Goal: Feedback & Contribution: Contribute content

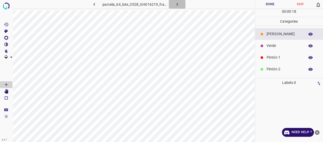
click at [177, 7] on icon "button" at bounding box center [176, 4] width 5 height 5
click at [174, 6] on icon "button" at bounding box center [176, 4] width 5 height 5
click at [280, 42] on div "Verde" at bounding box center [289, 46] width 68 height 12
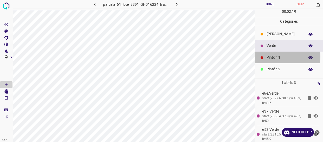
click at [284, 56] on p "Pintón 1" at bounding box center [284, 57] width 36 height 5
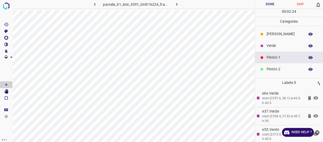
click at [280, 35] on p "[PERSON_NAME]" at bounding box center [284, 33] width 36 height 5
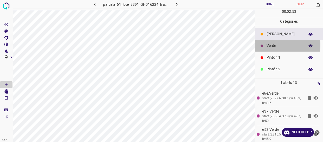
click at [277, 45] on p "Verde" at bounding box center [284, 45] width 36 height 5
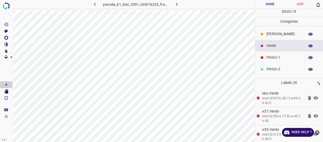
click at [271, 34] on p "[PERSON_NAME]" at bounding box center [284, 33] width 36 height 5
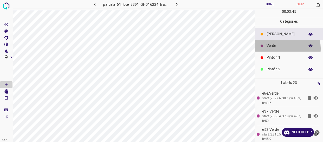
click at [277, 49] on div "Verde" at bounding box center [289, 46] width 68 height 12
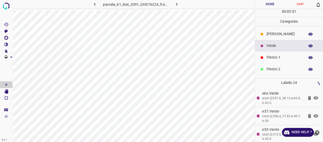
click at [270, 30] on div "[PERSON_NAME]" at bounding box center [289, 34] width 68 height 12
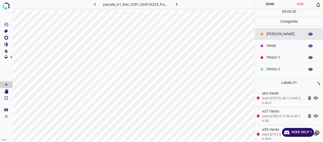
click at [288, 58] on p "Pintón 1" at bounding box center [284, 57] width 36 height 5
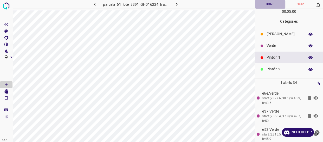
click at [269, 2] on button "Done" at bounding box center [270, 4] width 30 height 9
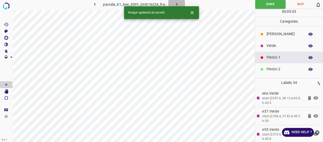
click at [177, 2] on icon "button" at bounding box center [176, 4] width 5 height 5
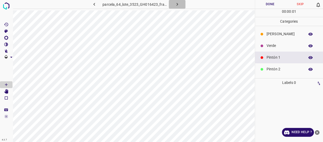
click at [177, 5] on icon "button" at bounding box center [176, 4] width 5 height 5
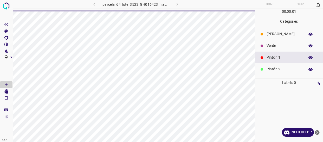
click at [318, 131] on icon "close-help" at bounding box center [317, 132] width 5 height 5
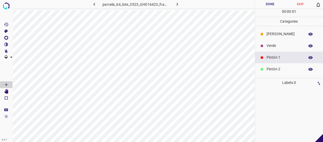
click at [178, 3] on icon "button" at bounding box center [176, 4] width 5 height 5
click at [180, 3] on button "button" at bounding box center [177, 4] width 17 height 9
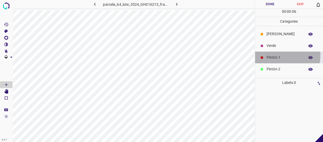
click at [278, 55] on p "Pintón 1" at bounding box center [284, 57] width 36 height 5
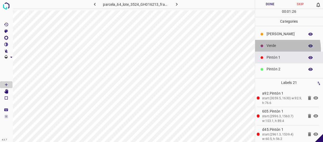
click at [268, 50] on div "Verde" at bounding box center [289, 46] width 68 height 12
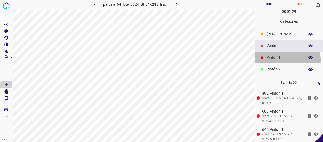
drag, startPoint x: 276, startPoint y: 59, endPoint x: 271, endPoint y: 62, distance: 5.1
click at [271, 62] on div "Pintón 1" at bounding box center [289, 57] width 68 height 12
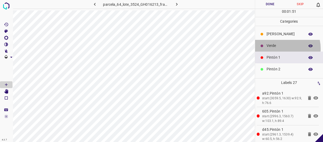
drag, startPoint x: 278, startPoint y: 48, endPoint x: 274, endPoint y: 49, distance: 3.9
click at [278, 48] on div "Verde" at bounding box center [289, 46] width 68 height 12
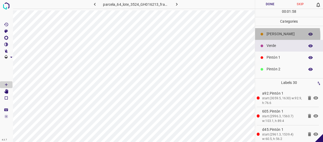
click at [271, 36] on p "[PERSON_NAME]" at bounding box center [284, 33] width 36 height 5
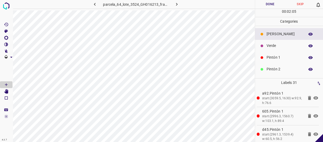
drag, startPoint x: 290, startPoint y: 45, endPoint x: 282, endPoint y: 46, distance: 8.0
click at [282, 46] on p "Verde" at bounding box center [284, 45] width 36 height 5
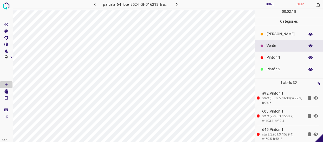
drag, startPoint x: 269, startPoint y: 57, endPoint x: 258, endPoint y: 58, distance: 11.7
click at [268, 57] on p "Pintón 1" at bounding box center [284, 57] width 36 height 5
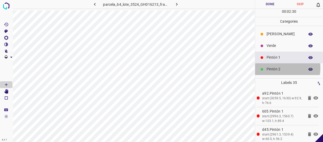
click at [275, 68] on p "Pintón 2" at bounding box center [284, 68] width 36 height 5
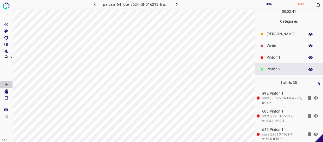
scroll to position [23, 0]
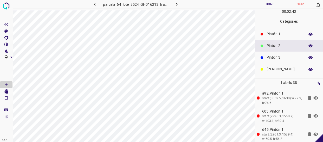
drag, startPoint x: 278, startPoint y: 57, endPoint x: 256, endPoint y: 61, distance: 23.3
click at [278, 57] on p "Pintón 3" at bounding box center [284, 57] width 36 height 5
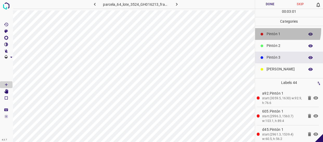
click at [281, 29] on div "Pintón 1" at bounding box center [289, 34] width 68 height 12
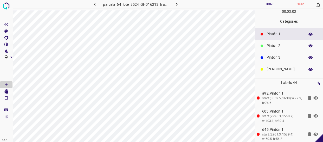
scroll to position [0, 0]
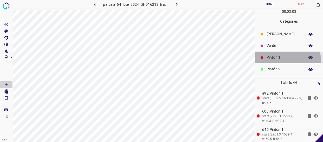
drag, startPoint x: 283, startPoint y: 60, endPoint x: 264, endPoint y: 65, distance: 20.0
click at [281, 60] on div "Pintón 1" at bounding box center [289, 57] width 68 height 12
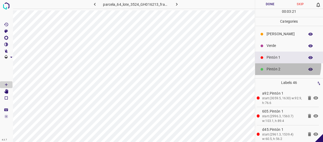
click at [284, 65] on div "Pintón 2" at bounding box center [289, 69] width 68 height 12
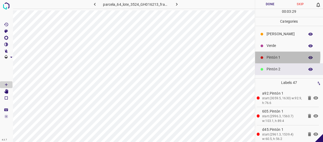
click at [270, 56] on p "Pintón 1" at bounding box center [284, 57] width 36 height 5
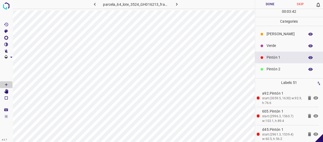
click at [284, 70] on p "Pintón 2" at bounding box center [284, 68] width 36 height 5
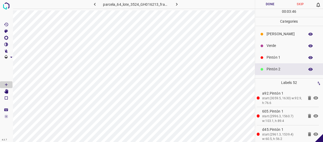
drag, startPoint x: 277, startPoint y: 61, endPoint x: 259, endPoint y: 59, distance: 17.5
click at [276, 61] on div "Pintón 1" at bounding box center [289, 57] width 68 height 12
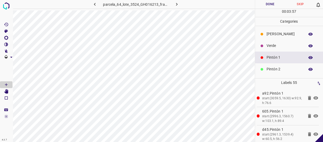
drag, startPoint x: 290, startPoint y: 67, endPoint x: 265, endPoint y: 70, distance: 25.9
click at [290, 67] on p "Pintón 2" at bounding box center [284, 68] width 36 height 5
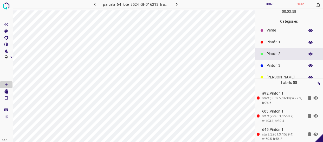
scroll to position [23, 0]
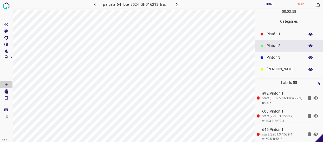
click at [276, 62] on div "Pintón 3" at bounding box center [289, 57] width 68 height 12
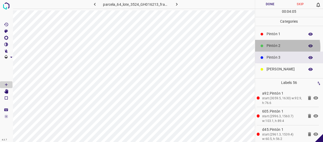
click at [277, 47] on p "Pintón 2" at bounding box center [284, 45] width 36 height 5
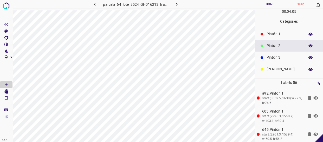
scroll to position [0, 0]
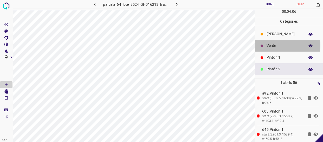
click at [283, 45] on p "Verde" at bounding box center [284, 45] width 36 height 5
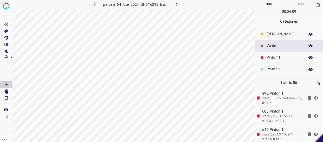
click at [285, 55] on p "Pintón 1" at bounding box center [284, 57] width 36 height 5
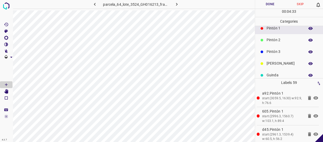
scroll to position [22, 0]
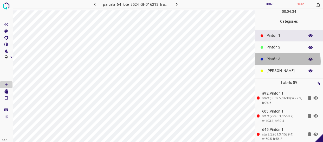
drag, startPoint x: 282, startPoint y: 61, endPoint x: 255, endPoint y: 63, distance: 27.7
click at [281, 60] on p "Pintón 3" at bounding box center [284, 58] width 36 height 5
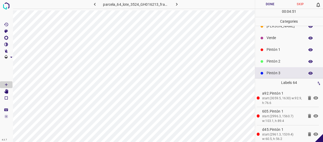
scroll to position [0, 0]
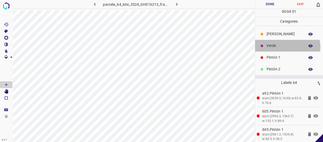
click at [281, 47] on p "Verde" at bounding box center [284, 45] width 36 height 5
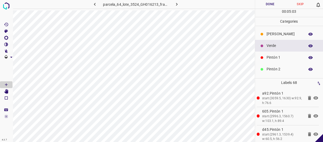
click at [277, 60] on p "Pintón 1" at bounding box center [284, 57] width 36 height 5
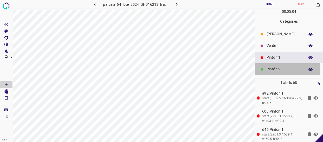
click at [274, 70] on p "Pintón 2" at bounding box center [284, 68] width 36 height 5
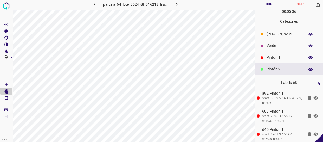
drag, startPoint x: 279, startPoint y: 55, endPoint x: 257, endPoint y: 59, distance: 23.0
click at [279, 55] on p "Pintón 1" at bounding box center [284, 57] width 36 height 5
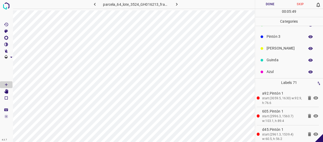
scroll to position [45, 0]
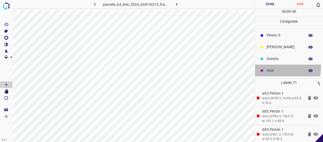
drag, startPoint x: 277, startPoint y: 67, endPoint x: 262, endPoint y: 69, distance: 15.0
click at [277, 67] on div "Azul" at bounding box center [289, 70] width 68 height 12
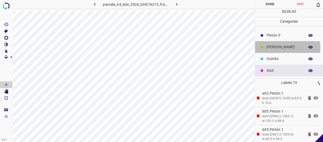
click at [286, 47] on p "[PERSON_NAME]" at bounding box center [284, 46] width 36 height 5
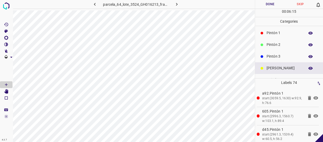
scroll to position [0, 0]
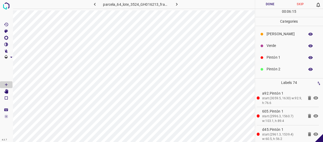
click at [287, 56] on p "Pintón 1" at bounding box center [284, 57] width 36 height 5
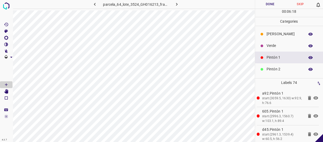
click at [279, 45] on p "Verde" at bounding box center [284, 45] width 36 height 5
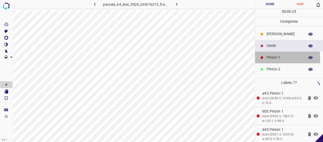
click at [257, 58] on div "Pintón 1" at bounding box center [289, 57] width 68 height 12
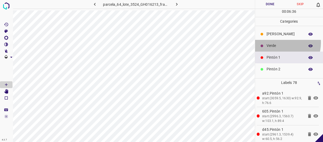
click at [282, 43] on p "Verde" at bounding box center [284, 45] width 36 height 5
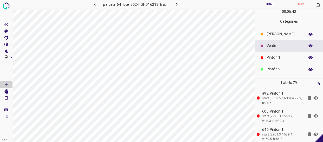
click at [289, 58] on p "Pintón 1" at bounding box center [284, 57] width 36 height 5
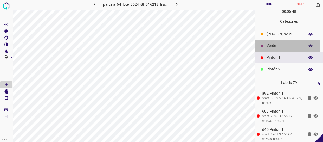
click at [278, 46] on p "Verde" at bounding box center [284, 45] width 36 height 5
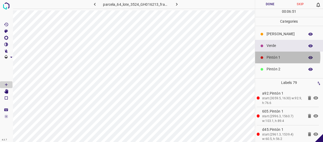
click at [285, 56] on p "Pintón 1" at bounding box center [284, 57] width 36 height 5
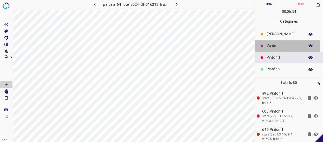
click at [277, 47] on p "Verde" at bounding box center [284, 45] width 36 height 5
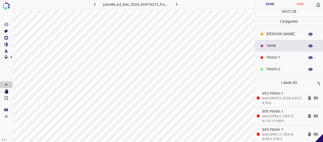
drag, startPoint x: 285, startPoint y: 55, endPoint x: 279, endPoint y: 55, distance: 6.2
click at [279, 55] on p "Pintón 1" at bounding box center [284, 57] width 36 height 5
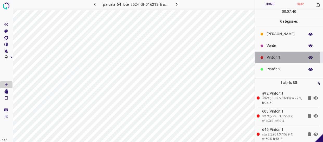
drag, startPoint x: 278, startPoint y: 57, endPoint x: 254, endPoint y: 59, distance: 23.8
click at [278, 57] on p "Pintón 1" at bounding box center [284, 57] width 36 height 5
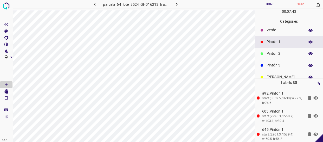
scroll to position [23, 0]
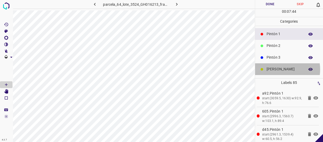
click at [277, 69] on p "[PERSON_NAME]" at bounding box center [284, 68] width 36 height 5
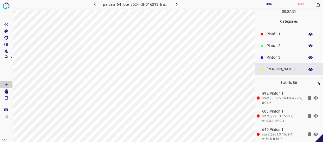
click at [281, 48] on div "Pintón 2" at bounding box center [289, 46] width 68 height 12
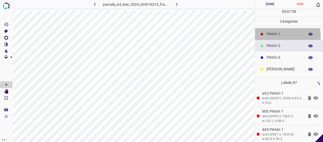
click at [275, 36] on p "Pintón 1" at bounding box center [284, 33] width 36 height 5
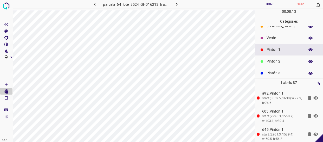
scroll to position [0, 0]
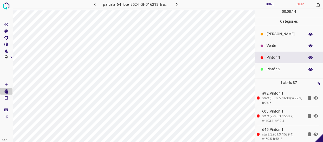
click at [273, 44] on p "Verde" at bounding box center [284, 45] width 36 height 5
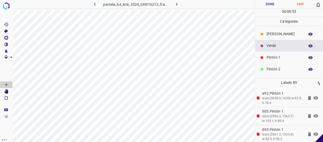
click at [270, 4] on button "Done" at bounding box center [270, 4] width 30 height 9
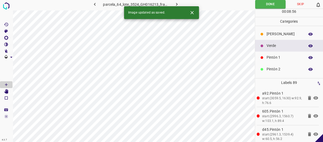
click at [176, 2] on icon "button" at bounding box center [176, 4] width 5 height 5
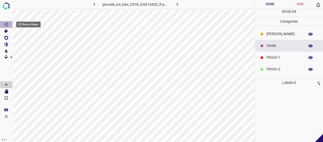
click at [6, 24] on icon "[Z] Restore Values" at bounding box center [6, 24] width 4 height 3
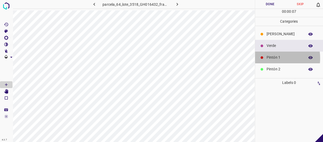
click at [268, 58] on p "Pintón 1" at bounding box center [284, 57] width 36 height 5
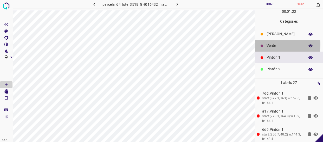
drag, startPoint x: 275, startPoint y: 44, endPoint x: 260, endPoint y: 52, distance: 17.2
click at [275, 44] on p "Verde" at bounding box center [284, 45] width 36 height 5
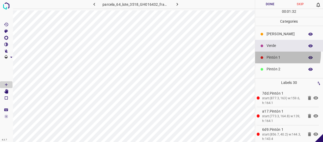
drag, startPoint x: 270, startPoint y: 53, endPoint x: 259, endPoint y: 59, distance: 12.3
click at [267, 56] on div "Pintón 1" at bounding box center [289, 57] width 68 height 12
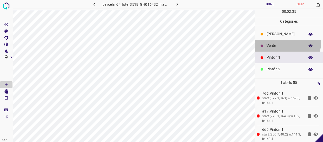
click at [283, 43] on p "Verde" at bounding box center [284, 45] width 36 height 5
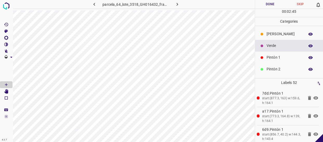
click at [280, 49] on div "Verde" at bounding box center [289, 46] width 68 height 12
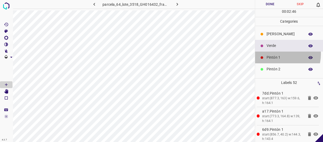
click at [278, 54] on div "Pintón 1" at bounding box center [289, 57] width 68 height 12
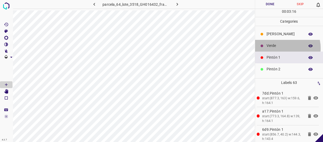
click at [282, 48] on p "Verde" at bounding box center [284, 45] width 36 height 5
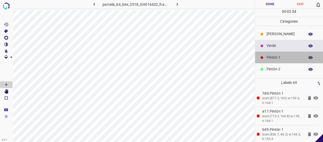
click at [287, 53] on div "Pintón 1" at bounding box center [289, 57] width 68 height 12
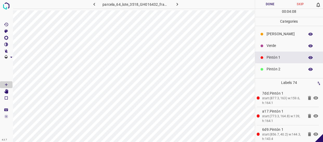
click at [279, 48] on div "Verde" at bounding box center [289, 46] width 68 height 12
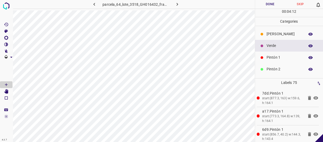
click at [268, 56] on p "Pintón 1" at bounding box center [284, 57] width 36 height 5
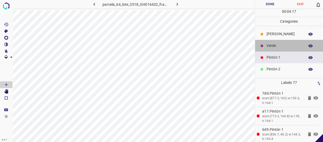
click at [290, 48] on div "Verde" at bounding box center [289, 46] width 68 height 12
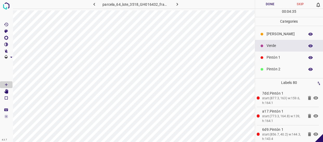
click at [275, 59] on p "Pintón 1" at bounding box center [284, 57] width 36 height 5
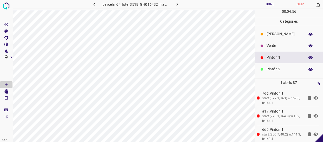
click at [271, 45] on p "Verde" at bounding box center [284, 45] width 36 height 5
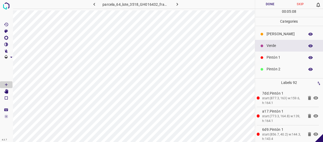
drag, startPoint x: 272, startPoint y: 56, endPoint x: 265, endPoint y: 56, distance: 7.8
click at [265, 56] on div "Pintón 1" at bounding box center [289, 57] width 68 height 12
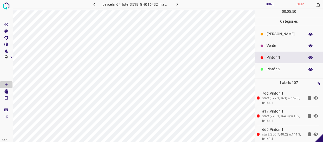
click at [270, 39] on div "[PERSON_NAME]" at bounding box center [289, 34] width 68 height 12
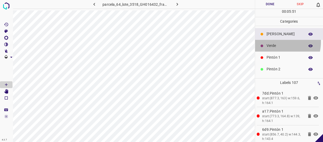
click at [271, 41] on div "Verde" at bounding box center [289, 46] width 68 height 12
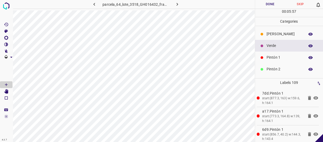
click at [281, 61] on div "Pintón 1" at bounding box center [289, 57] width 68 height 12
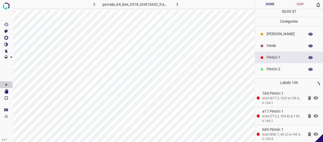
drag, startPoint x: 278, startPoint y: 67, endPoint x: 263, endPoint y: 72, distance: 15.5
click at [277, 67] on p "Pintón 2" at bounding box center [284, 68] width 36 height 5
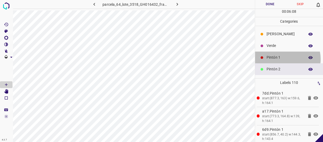
click at [285, 59] on p "Pintón 1" at bounding box center [284, 57] width 36 height 5
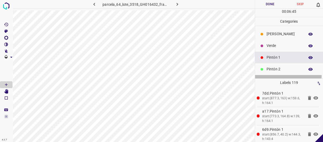
drag, startPoint x: 283, startPoint y: 75, endPoint x: 256, endPoint y: 74, distance: 27.3
click at [278, 75] on div "Pintón 3" at bounding box center [289, 81] width 68 height 12
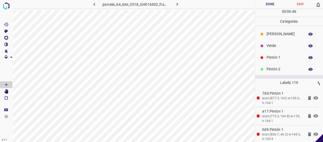
click at [280, 68] on p "Pintón 2" at bounding box center [284, 68] width 36 height 5
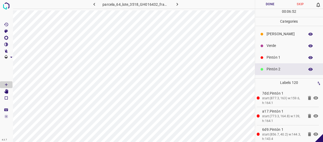
scroll to position [23, 0]
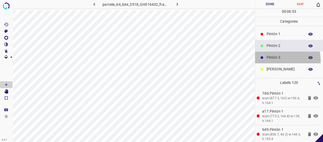
click at [278, 60] on div "Pintón 3" at bounding box center [289, 57] width 68 height 12
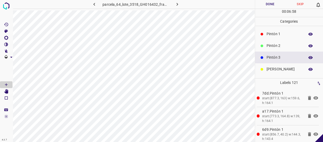
click at [272, 36] on p "Pintón 1" at bounding box center [284, 33] width 36 height 5
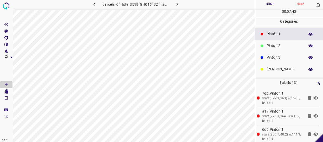
click at [288, 49] on div "Pintón 2" at bounding box center [289, 46] width 68 height 12
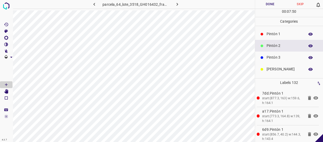
click at [291, 36] on div "Pintón 1" at bounding box center [289, 34] width 68 height 12
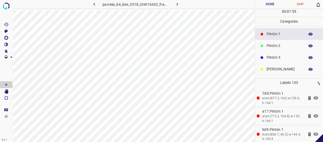
scroll to position [0, 0]
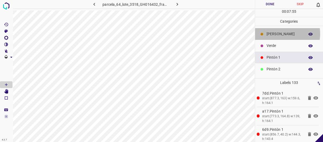
click at [274, 34] on p "[PERSON_NAME]" at bounding box center [284, 33] width 36 height 5
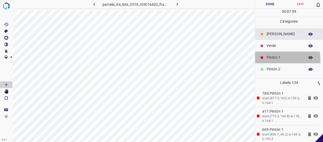
drag, startPoint x: 267, startPoint y: 59, endPoint x: 263, endPoint y: 59, distance: 4.2
click at [263, 59] on div "Pintón 1" at bounding box center [289, 57] width 68 height 12
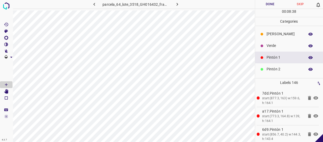
click at [273, 50] on div "Verde" at bounding box center [289, 46] width 68 height 12
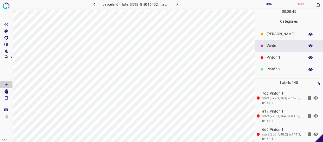
click at [278, 57] on p "Pintón 1" at bounding box center [284, 57] width 36 height 5
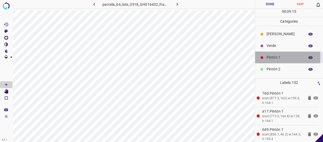
click at [275, 56] on p "Pintón 1" at bounding box center [284, 57] width 36 height 5
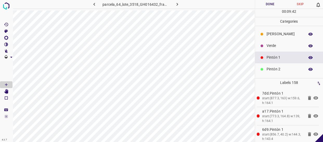
click at [273, 68] on p "Pintón 2" at bounding box center [284, 68] width 36 height 5
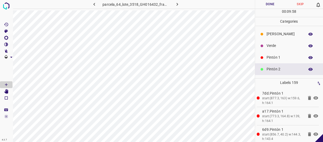
click at [285, 60] on div "Pintón 1" at bounding box center [289, 57] width 68 height 12
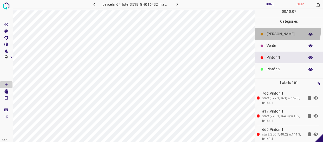
click at [263, 28] on div "[PERSON_NAME]" at bounding box center [289, 34] width 68 height 12
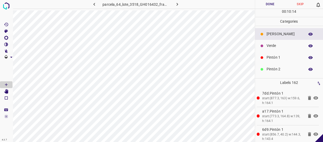
click at [280, 55] on p "Pintón 1" at bounding box center [284, 57] width 36 height 5
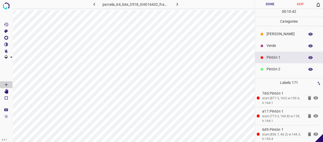
click at [276, 43] on p "Verde" at bounding box center [284, 45] width 36 height 5
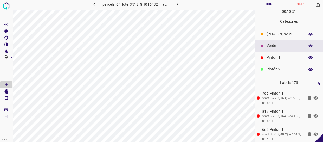
click at [286, 71] on p "Pintón 2" at bounding box center [284, 68] width 36 height 5
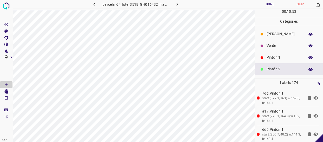
click at [296, 56] on p "Pintón 1" at bounding box center [284, 57] width 36 height 5
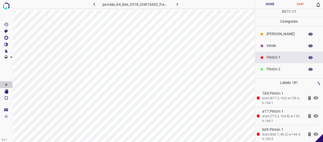
click at [267, 45] on p "Verde" at bounding box center [284, 45] width 36 height 5
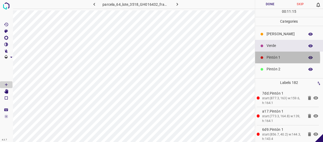
click at [261, 58] on icon at bounding box center [261, 57] width 3 height 3
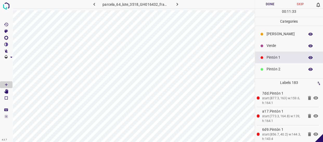
scroll to position [45, 0]
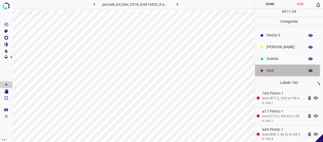
click at [266, 69] on div "Azul" at bounding box center [289, 70] width 68 height 12
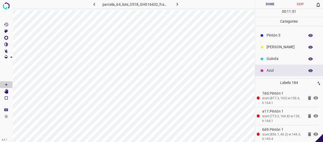
scroll to position [0, 0]
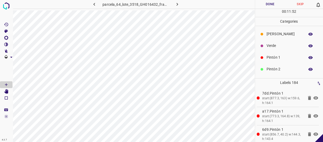
click at [308, 56] on icon "button" at bounding box center [310, 57] width 5 height 5
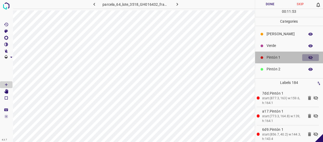
click at [308, 56] on icon "button" at bounding box center [310, 57] width 5 height 5
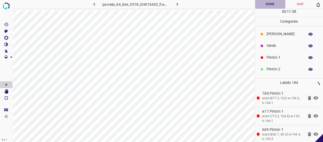
click at [272, 1] on button "Done" at bounding box center [270, 4] width 30 height 9
click at [177, 4] on icon "button" at bounding box center [176, 4] width 5 height 5
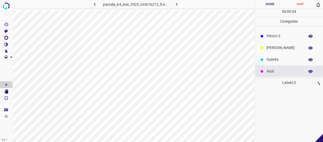
scroll to position [45, 0]
click at [279, 46] on p "[PERSON_NAME]" at bounding box center [284, 46] width 36 height 5
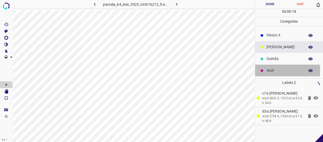
click at [268, 70] on p "Azul" at bounding box center [284, 70] width 36 height 5
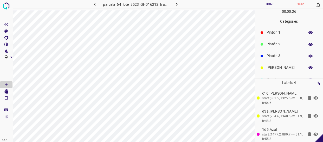
scroll to position [0, 0]
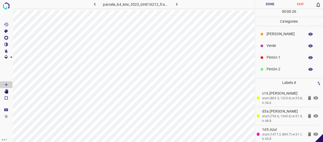
click at [277, 44] on p "Verde" at bounding box center [284, 45] width 36 height 5
click at [291, 65] on div "Pintón 2" at bounding box center [289, 69] width 68 height 12
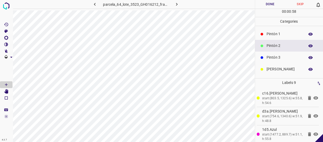
click at [277, 57] on p "Pintón 3" at bounding box center [284, 57] width 36 height 5
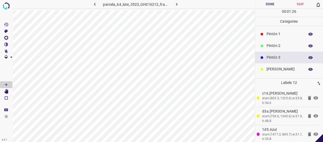
drag, startPoint x: 277, startPoint y: 36, endPoint x: 255, endPoint y: 46, distance: 24.1
click at [275, 37] on div "Pintón 1" at bounding box center [289, 34] width 68 height 12
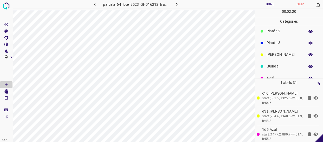
scroll to position [45, 0]
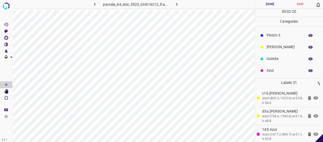
drag, startPoint x: 278, startPoint y: 69, endPoint x: 259, endPoint y: 79, distance: 21.4
click at [277, 69] on p "Azul" at bounding box center [284, 70] width 36 height 5
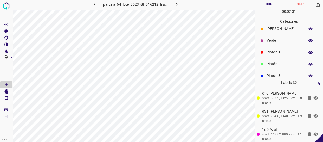
scroll to position [23, 0]
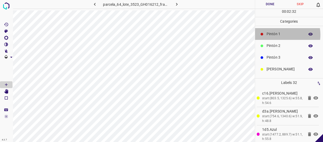
click at [279, 34] on p "Pintón 1" at bounding box center [284, 33] width 36 height 5
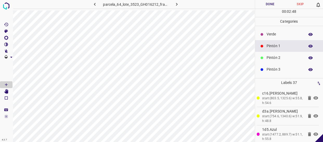
scroll to position [0, 0]
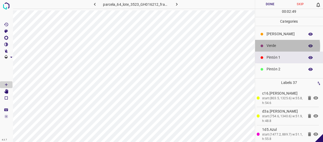
drag, startPoint x: 276, startPoint y: 46, endPoint x: 263, endPoint y: 48, distance: 13.7
click at [275, 46] on p "Verde" at bounding box center [284, 45] width 36 height 5
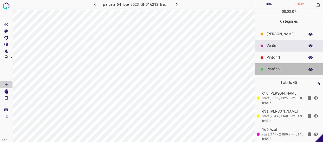
drag, startPoint x: 288, startPoint y: 67, endPoint x: 265, endPoint y: 80, distance: 26.4
click at [288, 67] on p "Pintón 2" at bounding box center [284, 68] width 36 height 5
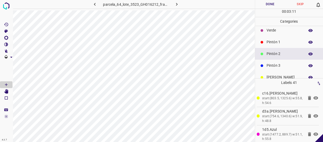
scroll to position [45, 0]
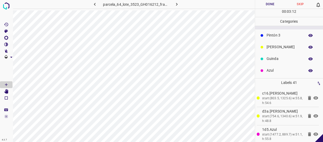
click at [308, 48] on icon "button" at bounding box center [310, 47] width 5 height 5
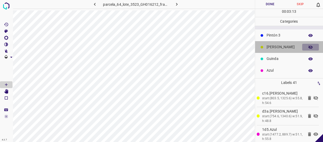
click at [308, 48] on icon "button" at bounding box center [310, 47] width 5 height 5
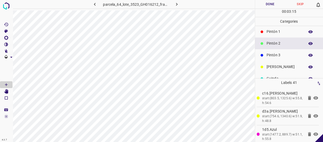
scroll to position [0, 0]
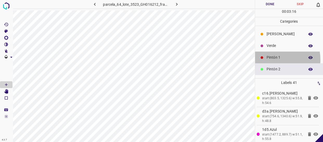
drag, startPoint x: 271, startPoint y: 59, endPoint x: 259, endPoint y: 61, distance: 12.4
click at [269, 59] on p "Pintón 1" at bounding box center [284, 57] width 36 height 5
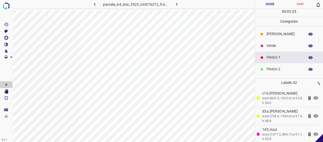
click at [280, 71] on p "Pintón 2" at bounding box center [284, 68] width 36 height 5
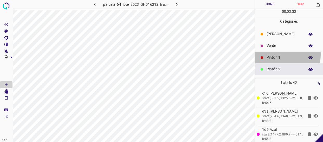
drag, startPoint x: 273, startPoint y: 55, endPoint x: 264, endPoint y: 55, distance: 8.6
click at [273, 55] on p "Pintón 1" at bounding box center [284, 57] width 36 height 5
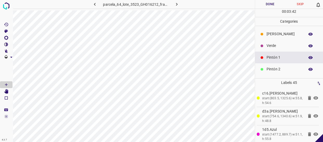
drag, startPoint x: 281, startPoint y: 70, endPoint x: 260, endPoint y: 73, distance: 22.1
click at [281, 70] on p "Pintón 2" at bounding box center [284, 68] width 36 height 5
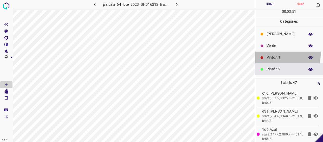
click at [275, 54] on div "Pintón 1" at bounding box center [289, 57] width 68 height 12
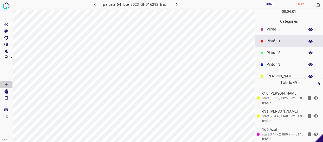
scroll to position [23, 0]
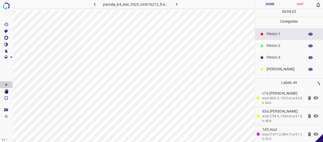
click at [283, 47] on p "Pintón 2" at bounding box center [284, 45] width 36 height 5
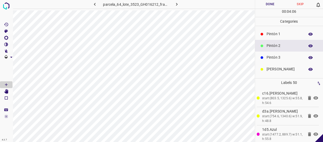
click at [278, 36] on p "Pintón 1" at bounding box center [284, 33] width 36 height 5
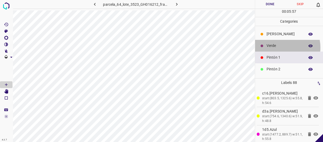
click at [277, 47] on p "Verde" at bounding box center [284, 45] width 36 height 5
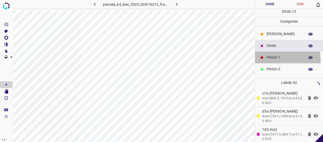
drag, startPoint x: 276, startPoint y: 59, endPoint x: 264, endPoint y: 58, distance: 12.0
click at [274, 59] on p "Pintón 1" at bounding box center [284, 57] width 36 height 5
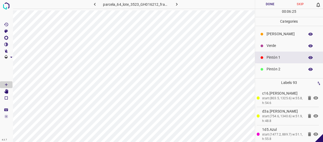
click at [280, 44] on p "Verde" at bounding box center [284, 45] width 36 height 5
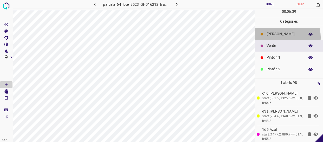
click at [279, 37] on div "[PERSON_NAME]" at bounding box center [289, 34] width 68 height 12
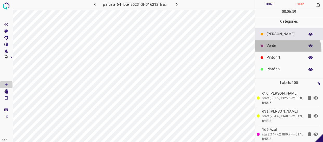
click at [280, 51] on div "Verde" at bounding box center [289, 46] width 68 height 12
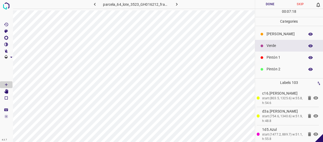
drag, startPoint x: 287, startPoint y: 57, endPoint x: 282, endPoint y: 59, distance: 5.8
click at [282, 59] on p "Pintón 1" at bounding box center [284, 57] width 36 height 5
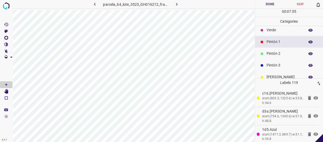
scroll to position [45, 0]
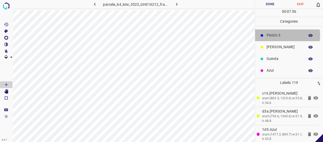
click at [278, 35] on p "Pintón 3" at bounding box center [284, 34] width 36 height 5
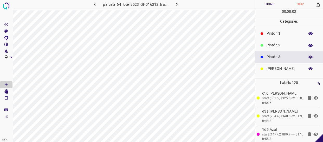
scroll to position [0, 0]
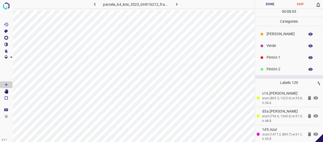
click at [276, 58] on p "Pintón 1" at bounding box center [284, 57] width 36 height 5
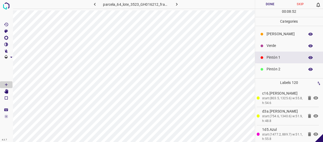
click at [280, 42] on div "Verde" at bounding box center [289, 46] width 68 height 12
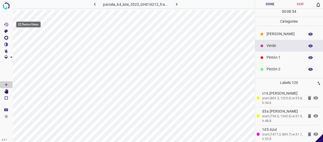
click at [8, 23] on icon "[Z] Restore Values" at bounding box center [6, 24] width 4 height 3
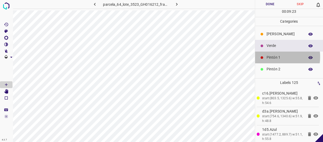
drag, startPoint x: 275, startPoint y: 57, endPoint x: 273, endPoint y: 58, distance: 2.7
click at [273, 58] on p "Pintón 1" at bounding box center [284, 57] width 36 height 5
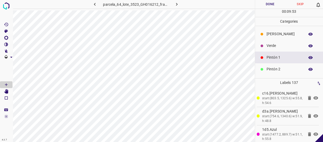
click at [274, 47] on p "Verde" at bounding box center [284, 45] width 36 height 5
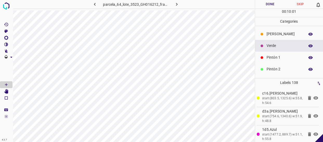
click at [281, 58] on p "Pintón 1" at bounding box center [284, 57] width 36 height 5
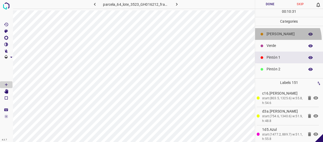
click at [285, 39] on div "[PERSON_NAME]" at bounding box center [289, 34] width 68 height 12
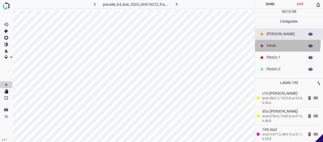
click at [274, 43] on p "Verde" at bounding box center [284, 45] width 36 height 5
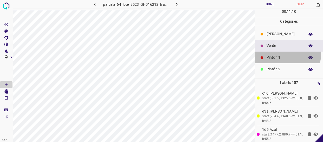
click at [280, 55] on div "Pintón 1" at bounding box center [289, 57] width 68 height 12
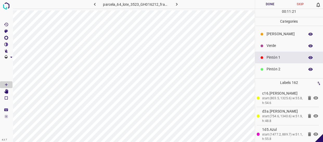
drag, startPoint x: 282, startPoint y: 44, endPoint x: 278, endPoint y: 45, distance: 4.5
click at [278, 45] on p "Verde" at bounding box center [284, 45] width 36 height 5
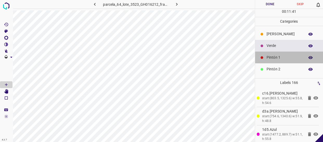
click at [292, 52] on div "Pintón 1" at bounding box center [289, 57] width 68 height 12
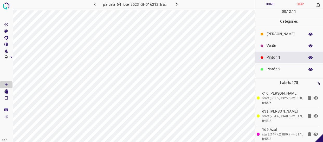
click at [288, 46] on p "Verde" at bounding box center [284, 45] width 36 height 5
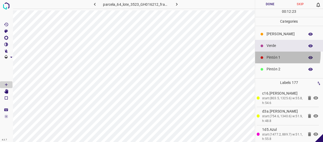
click at [272, 54] on div "Pintón 1" at bounding box center [289, 57] width 68 height 12
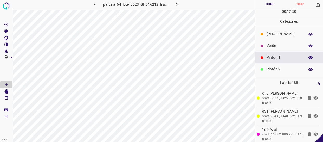
click at [275, 42] on div "Verde" at bounding box center [289, 46] width 68 height 12
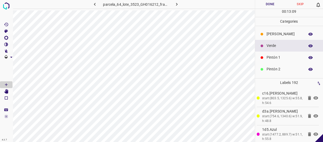
click at [280, 31] on div "[PERSON_NAME]" at bounding box center [289, 34] width 68 height 12
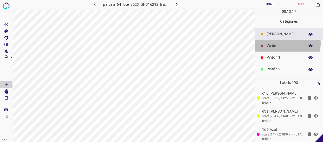
click at [281, 43] on p "Verde" at bounding box center [284, 45] width 36 height 5
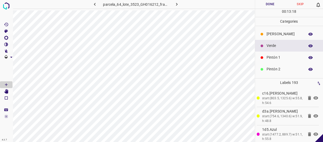
click at [283, 71] on p "Pintón 2" at bounding box center [284, 68] width 36 height 5
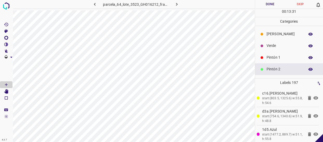
click at [277, 45] on p "Verde" at bounding box center [284, 45] width 36 height 5
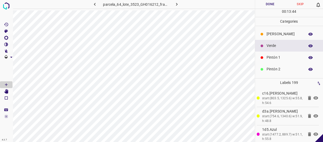
click at [287, 28] on ul "[PERSON_NAME] Verde Pintón 1 Pintón 2 Pintón 3 [PERSON_NAME] Azul" at bounding box center [289, 75] width 68 height 98
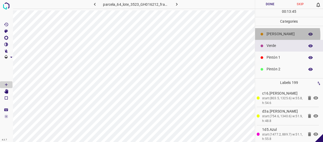
click at [274, 35] on p "[PERSON_NAME]" at bounding box center [284, 33] width 36 height 5
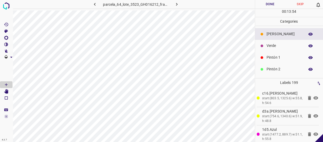
click at [280, 45] on p "Verde" at bounding box center [284, 45] width 36 height 5
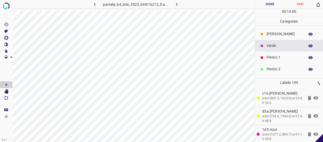
click at [269, 47] on p "Verde" at bounding box center [284, 45] width 36 height 5
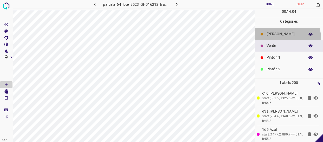
click at [277, 38] on div "[PERSON_NAME]" at bounding box center [289, 34] width 68 height 12
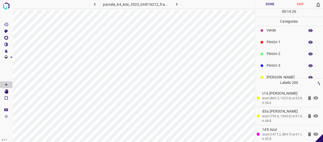
scroll to position [23, 0]
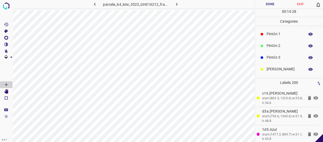
click at [278, 38] on div "Pintón 1" at bounding box center [289, 34] width 68 height 12
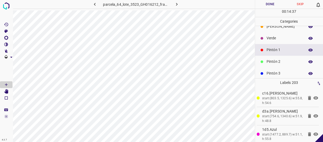
scroll to position [0, 0]
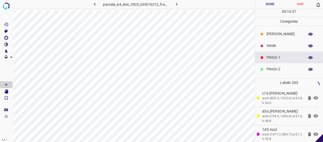
click at [289, 42] on div "Verde" at bounding box center [289, 46] width 68 height 12
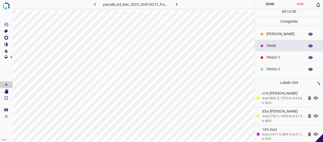
click at [277, 70] on p "Pintón 2" at bounding box center [284, 68] width 36 height 5
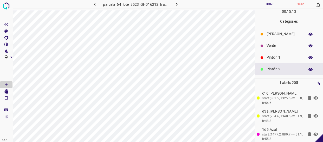
click at [275, 36] on p "[PERSON_NAME]" at bounding box center [284, 33] width 36 height 5
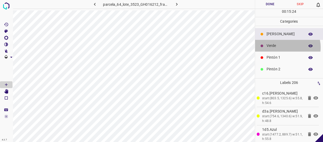
drag, startPoint x: 285, startPoint y: 47, endPoint x: 255, endPoint y: 66, distance: 36.1
click at [285, 47] on p "Verde" at bounding box center [284, 45] width 36 height 5
